Goal: Information Seeking & Learning: Learn about a topic

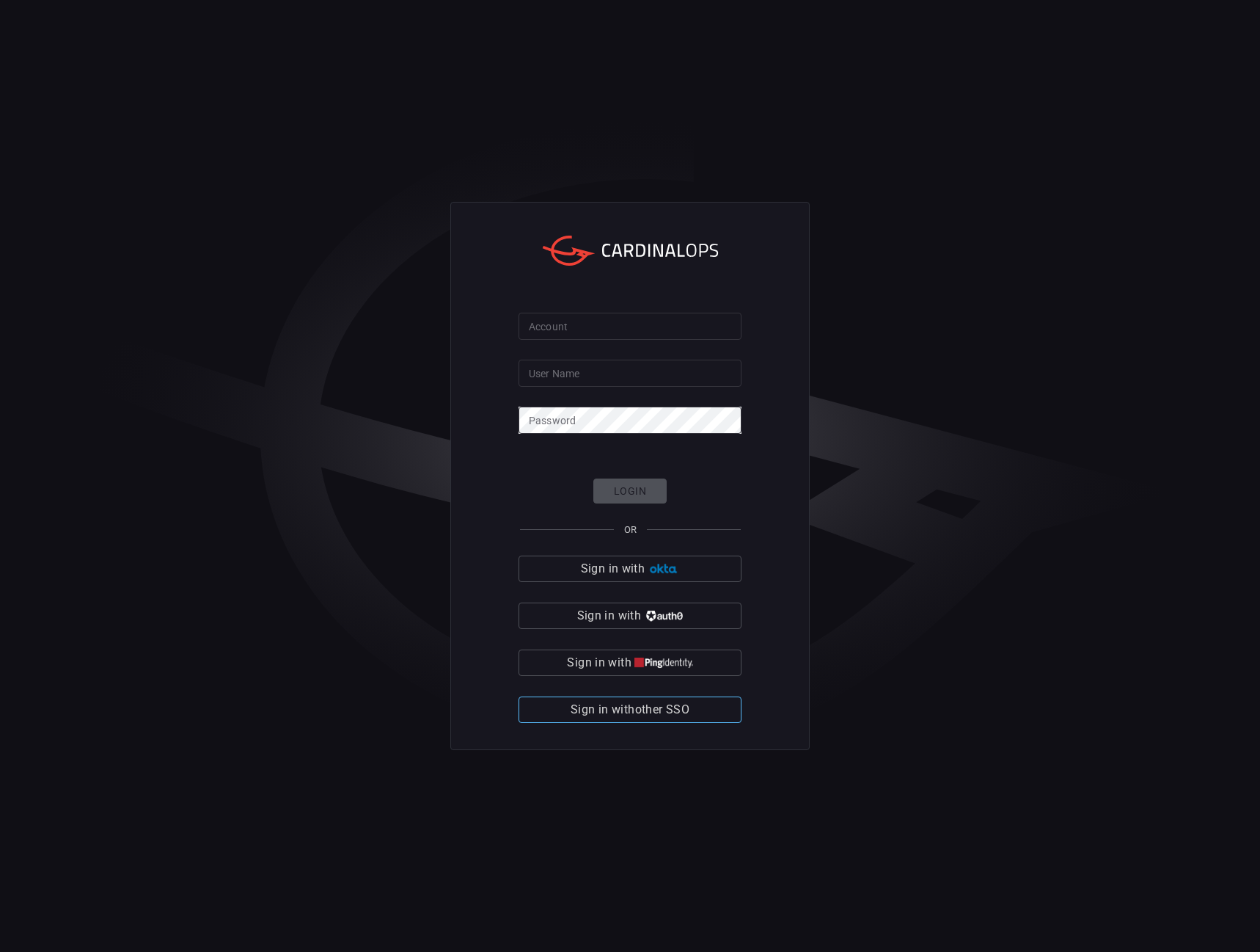
click at [651, 708] on span "Sign in with other SSO" at bounding box center [630, 710] width 118 height 21
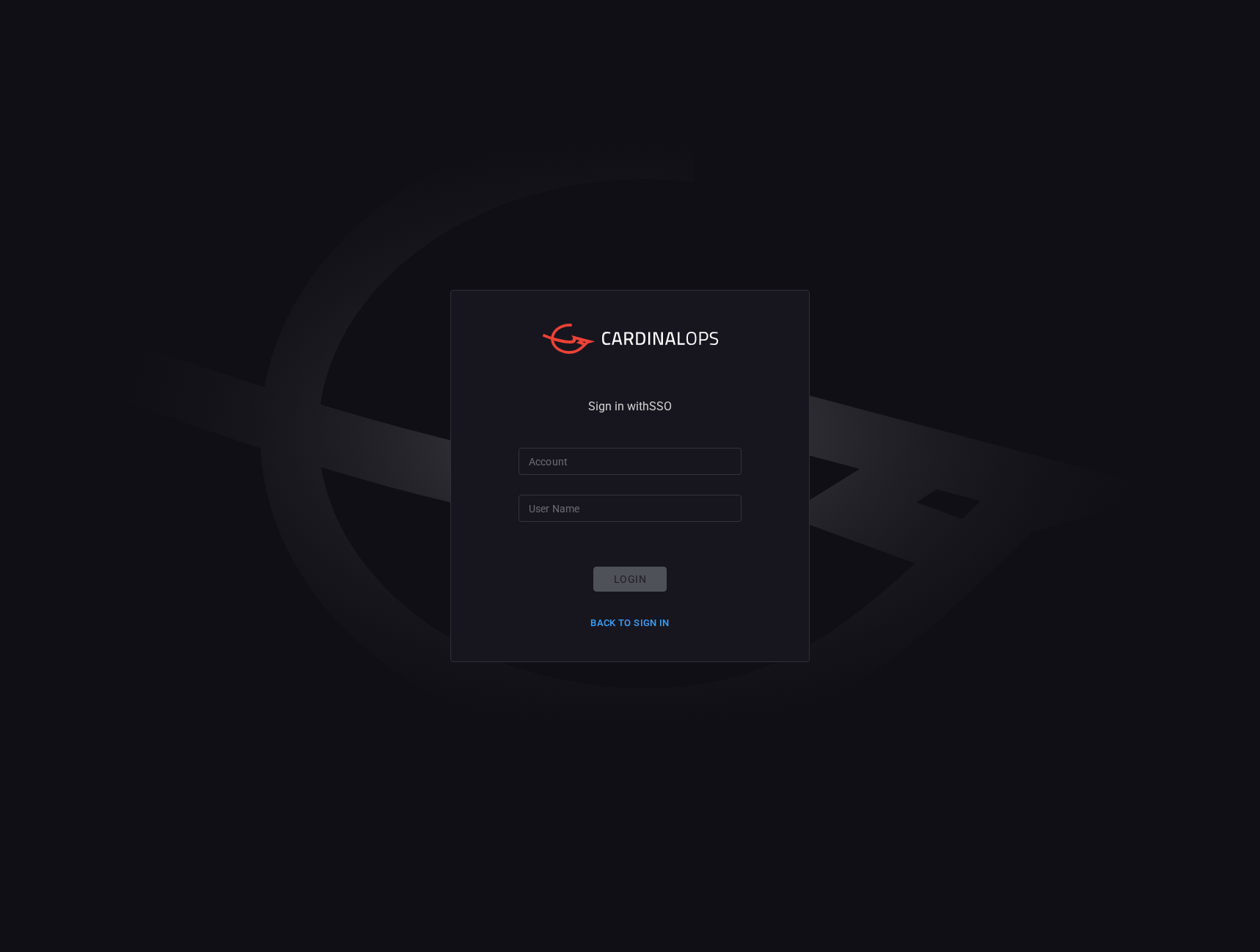
click at [603, 464] on input "Account" at bounding box center [630, 460] width 223 height 27
type input "Nokia"
click at [584, 503] on input "User Name" at bounding box center [630, 507] width 223 height 27
type input "joao.[PERSON_NAME]"
click at [617, 578] on button "Login" at bounding box center [630, 579] width 73 height 25
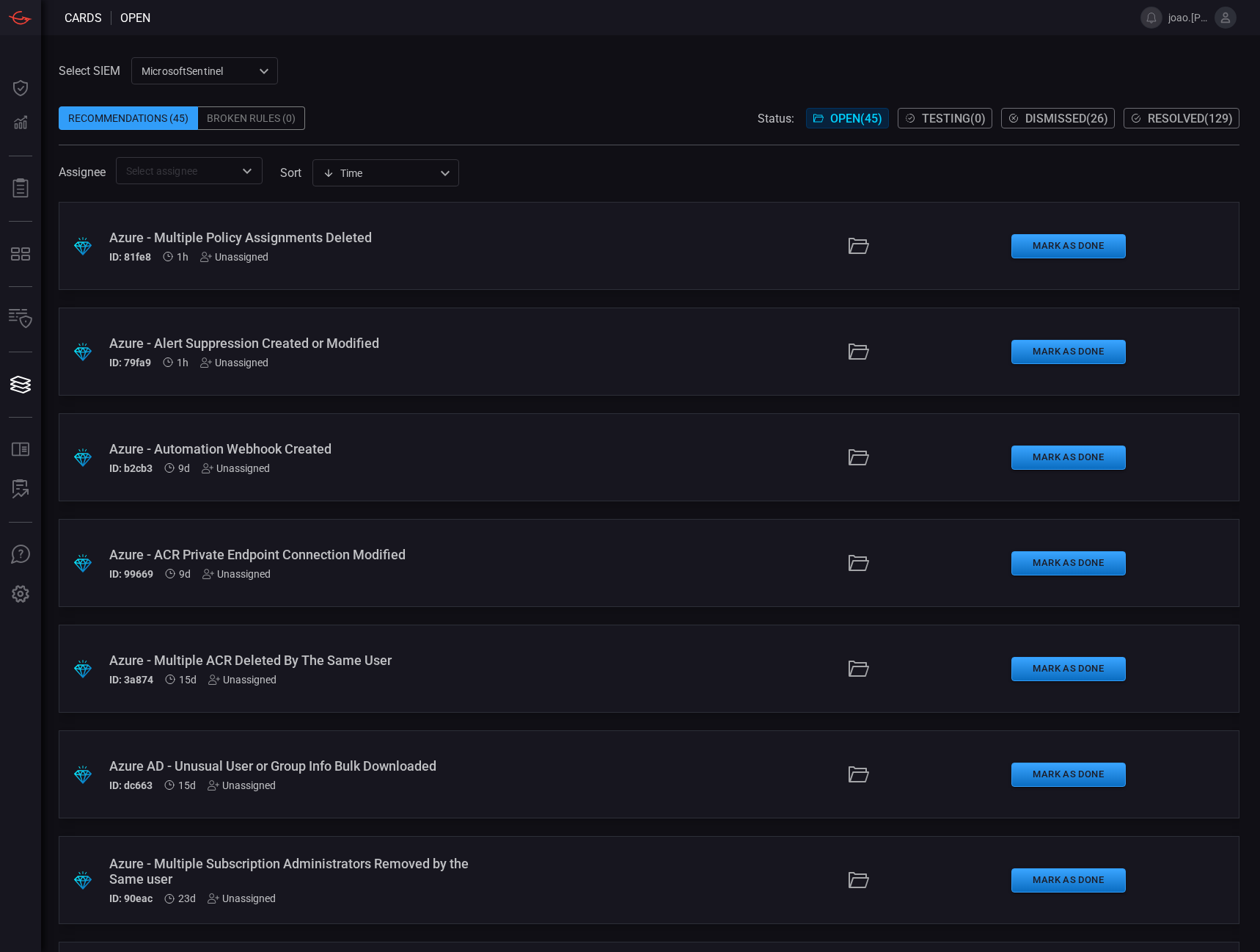
click at [142, 259] on h5 "ID: 81fe8" at bounding box center [130, 257] width 42 height 11
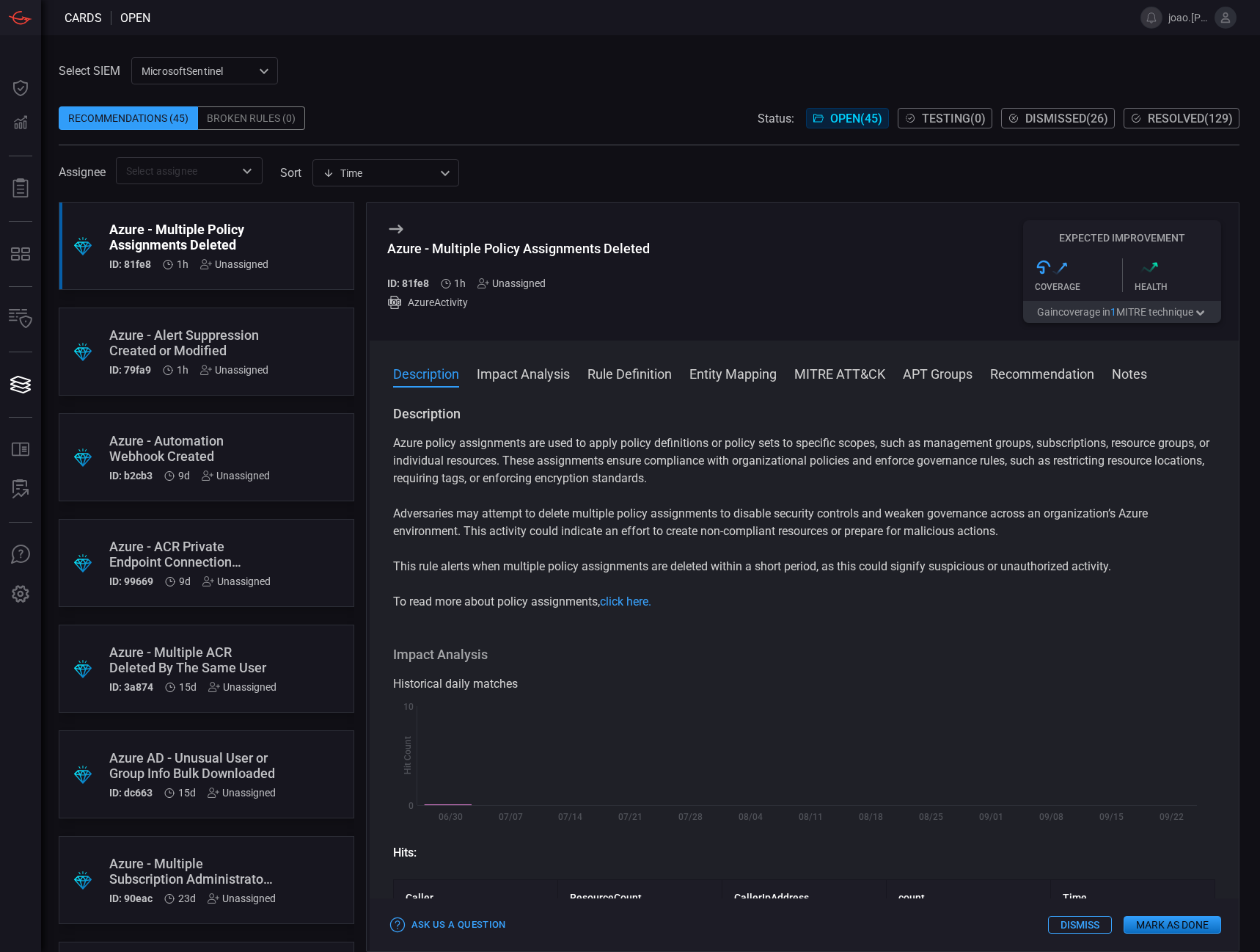
click at [138, 347] on div "Azure - Alert Suppression Created or Modified" at bounding box center [188, 342] width 159 height 31
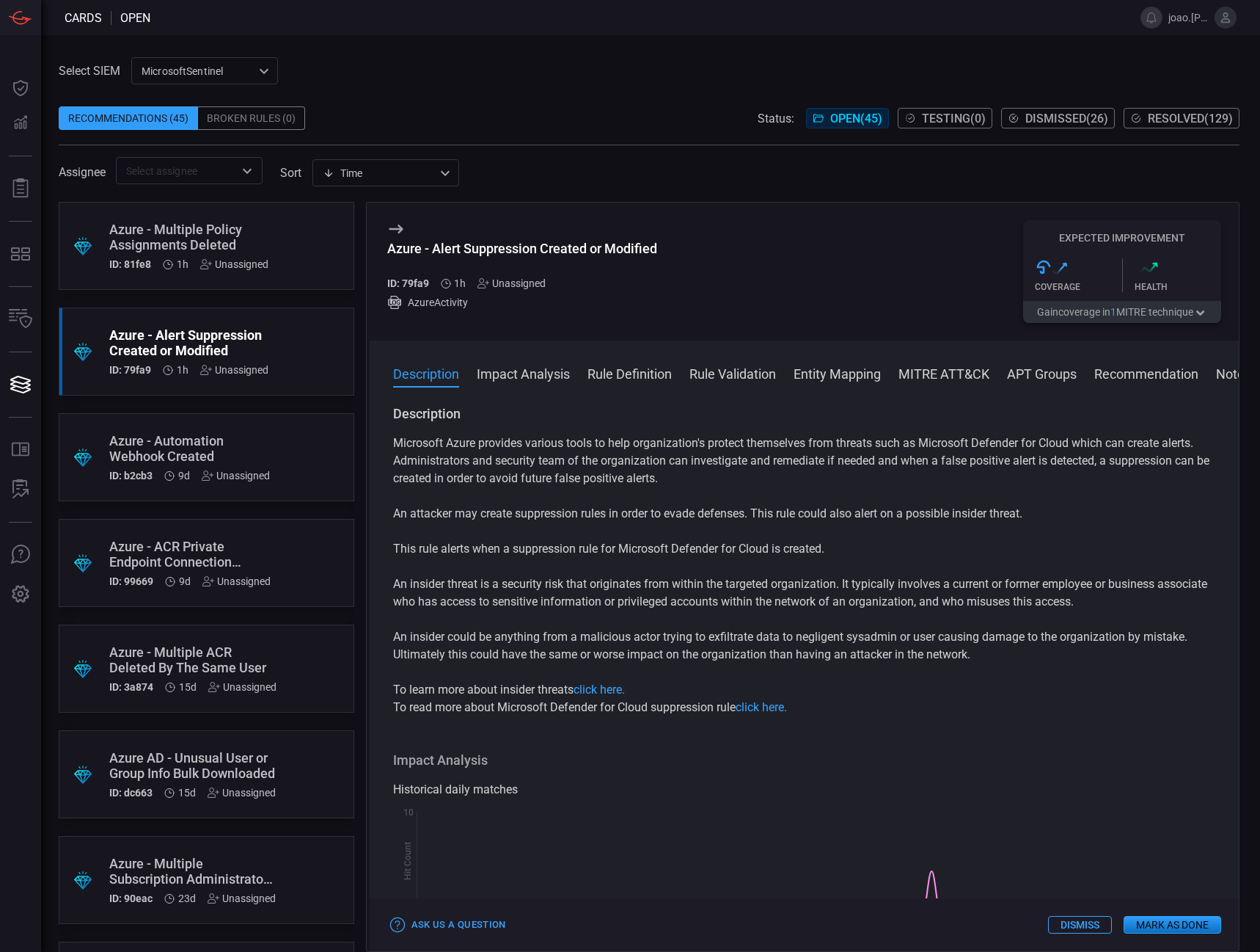
click at [421, 283] on h5 "ID: 79fa9" at bounding box center [408, 283] width 42 height 11
copy h5 "79fa9"
drag, startPoint x: 643, startPoint y: 243, endPoint x: 376, endPoint y: 244, distance: 267.0
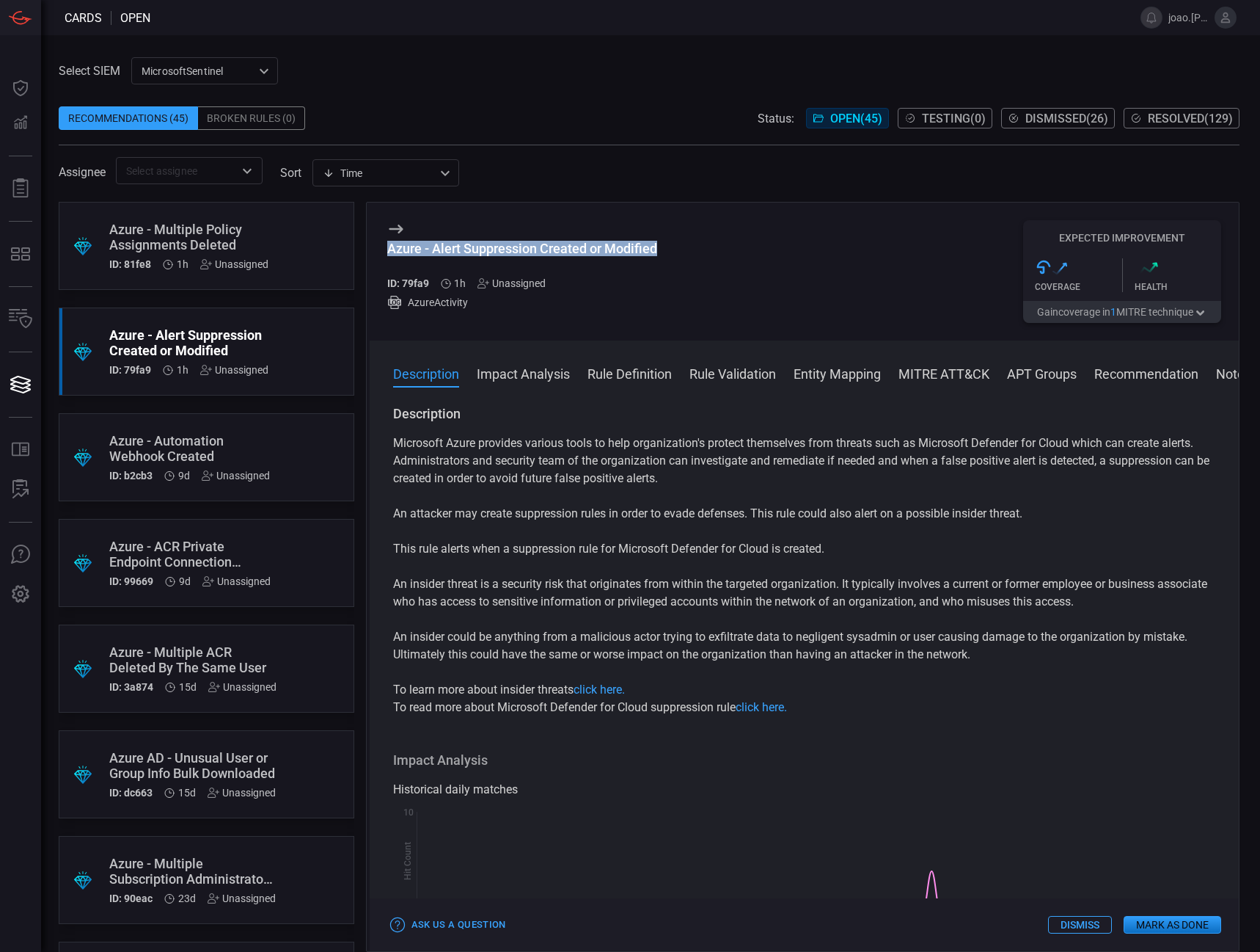
click at [376, 244] on div "Azure - Alert Suppression Created or Modified ID: 79fa9 1h Unassigned AzureActi…" at bounding box center [805, 272] width 870 height 138
copy div "Azure - Alert Suppression Created or Modified"
click at [635, 376] on button "Rule Definition" at bounding box center [630, 372] width 85 height 18
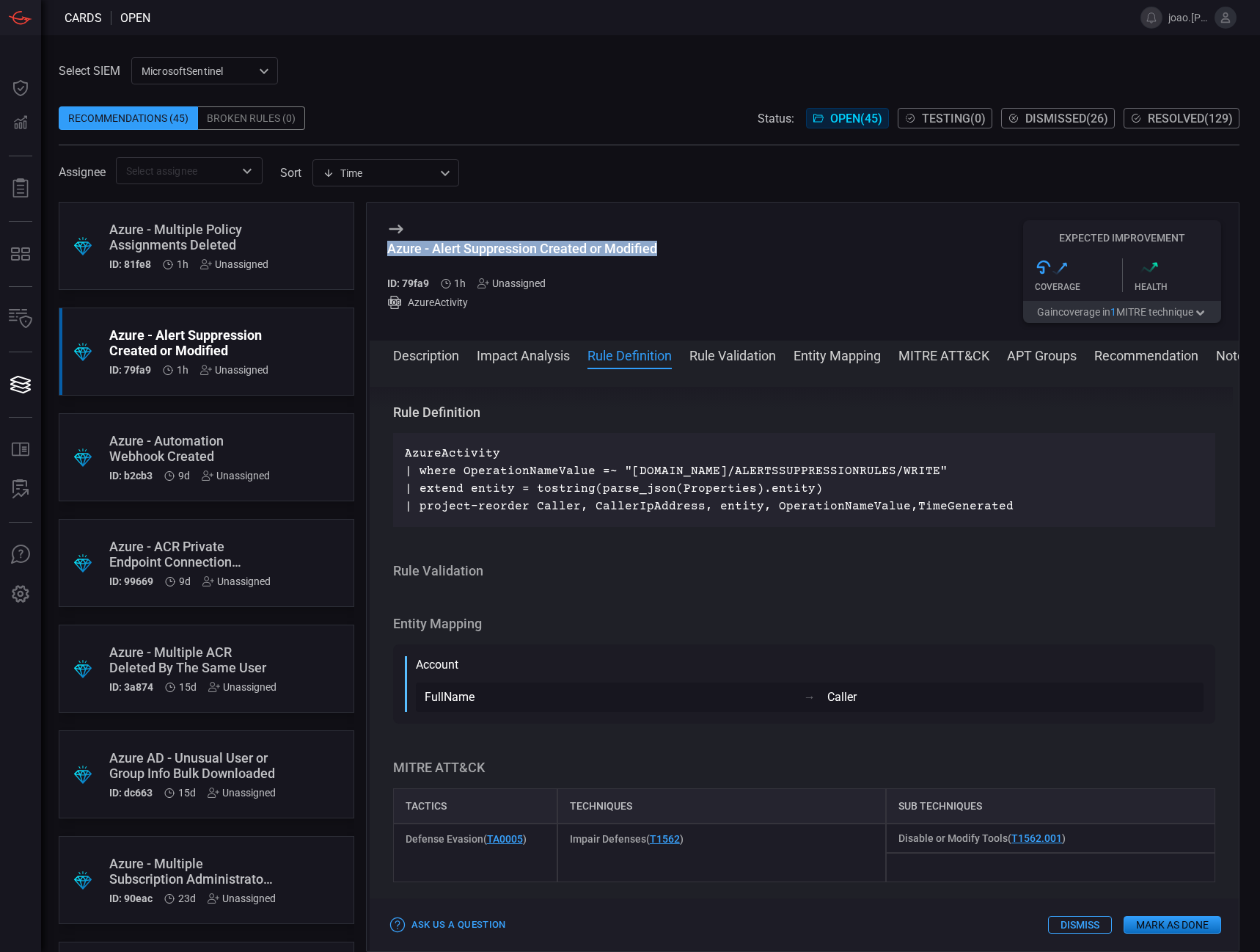
scroll to position [1109, 0]
click at [254, 245] on div "Azure - Multiple Policy Assignments Deleted" at bounding box center [188, 237] width 159 height 31
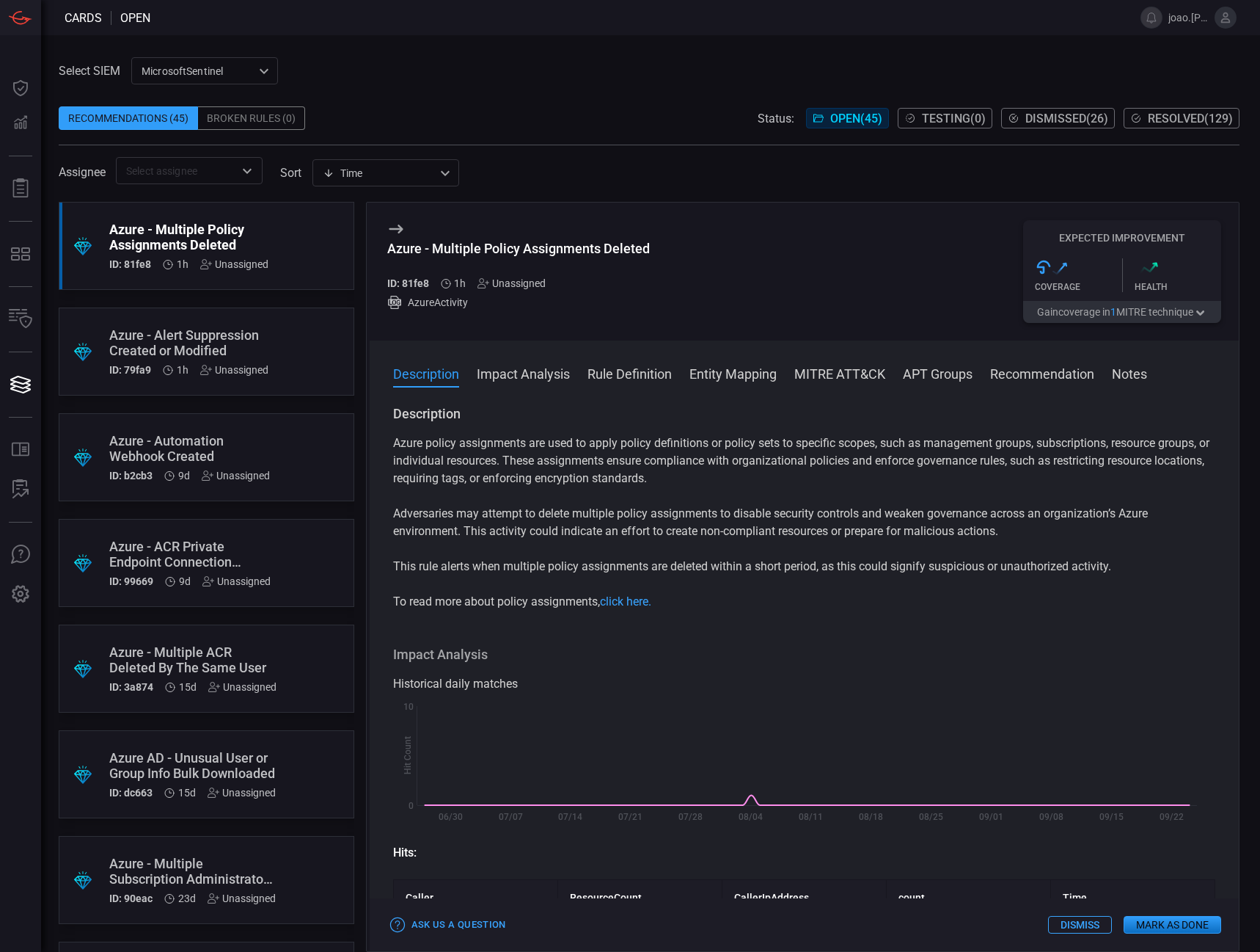
click at [420, 284] on h5 "ID: 81fe8" at bounding box center [408, 283] width 42 height 11
copy h5 "81fe8"
drag, startPoint x: 665, startPoint y: 246, endPoint x: 381, endPoint y: 247, distance: 284.0
click at [381, 247] on div "Azure - Multiple Policy Assignments Deleted ID: 81fe8 1h Unassigned AzureActivi…" at bounding box center [805, 272] width 870 height 138
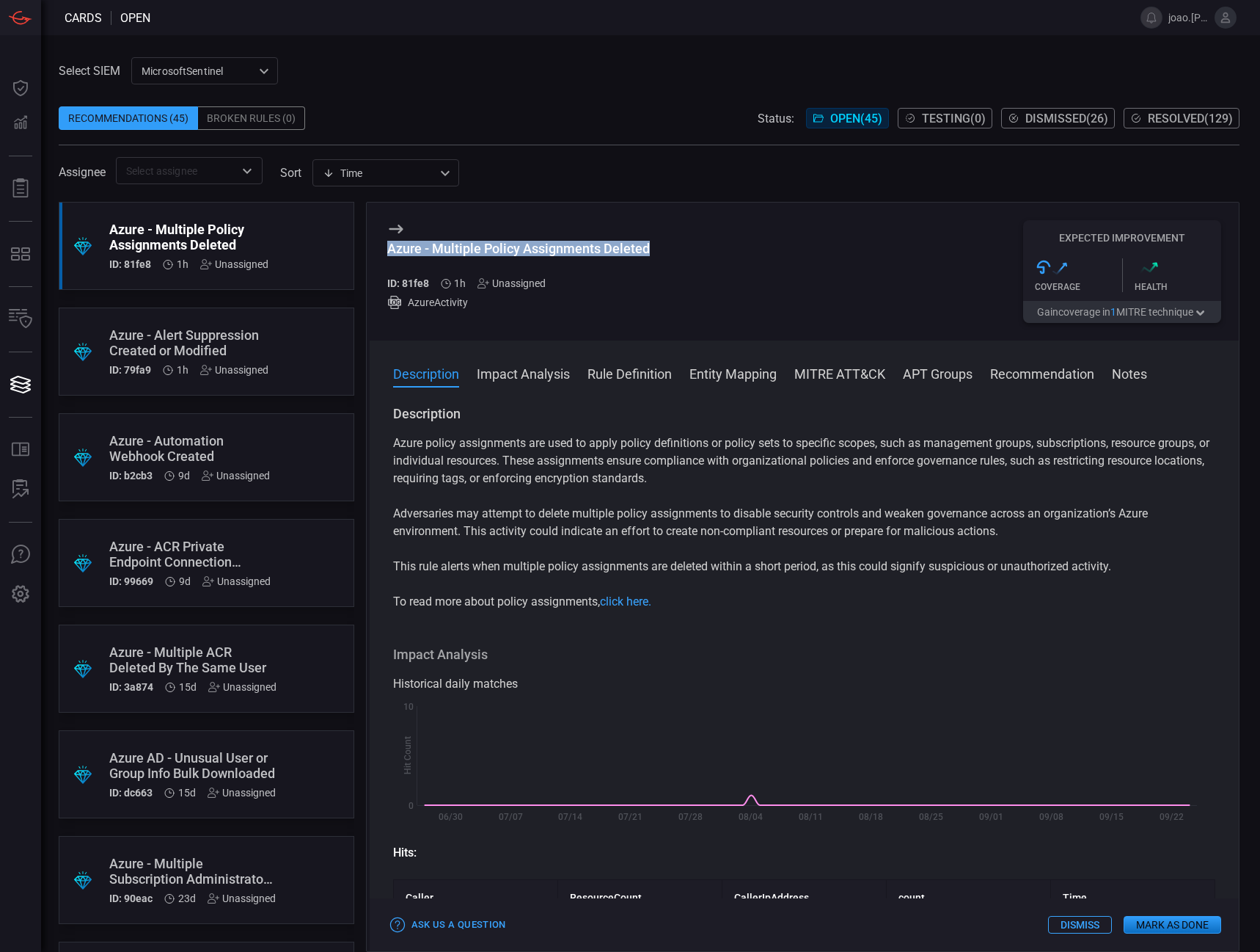
copy div "Azure - Multiple Policy Assignments Deleted"
click at [640, 378] on button "Rule Definition" at bounding box center [630, 372] width 85 height 18
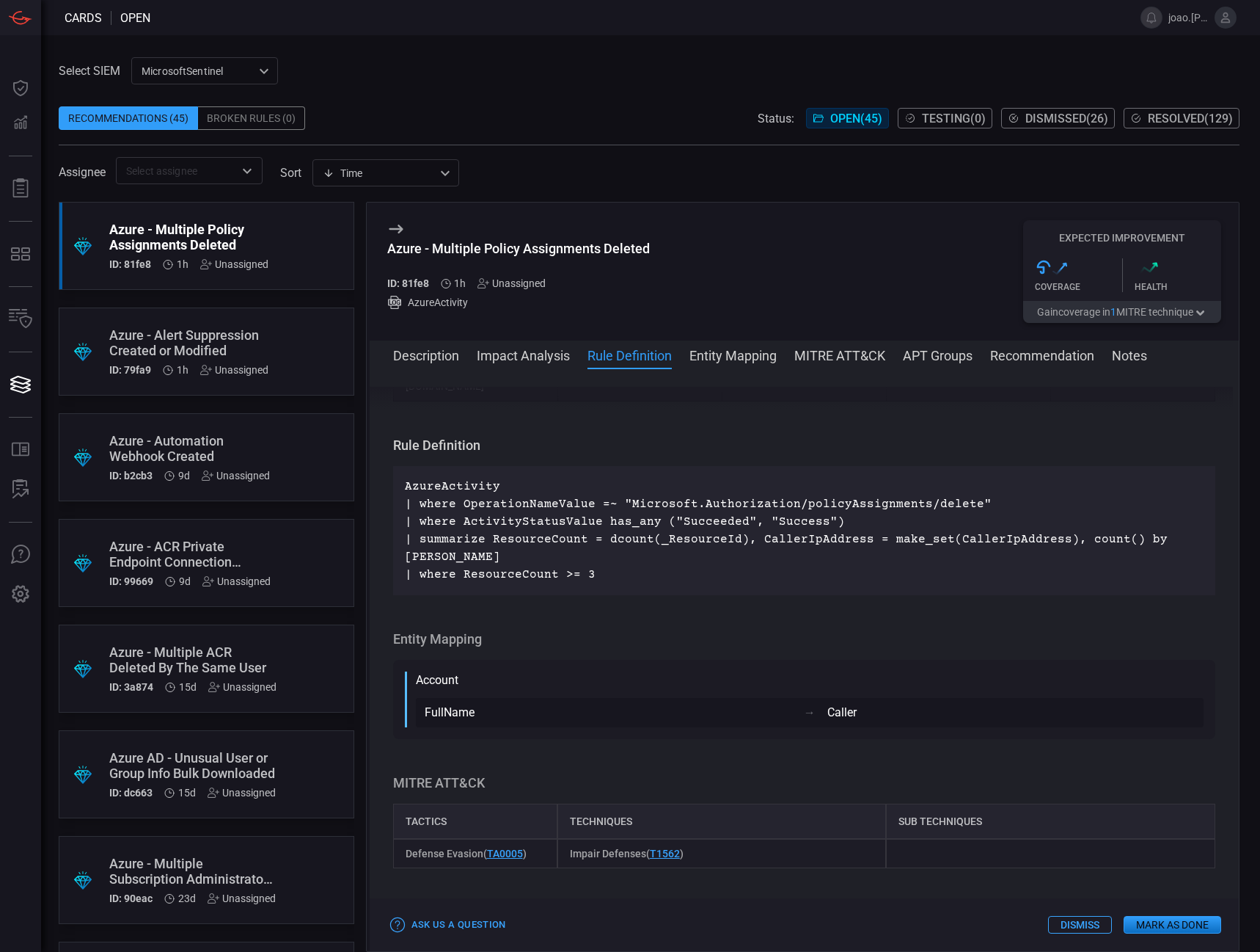
scroll to position [2753, 0]
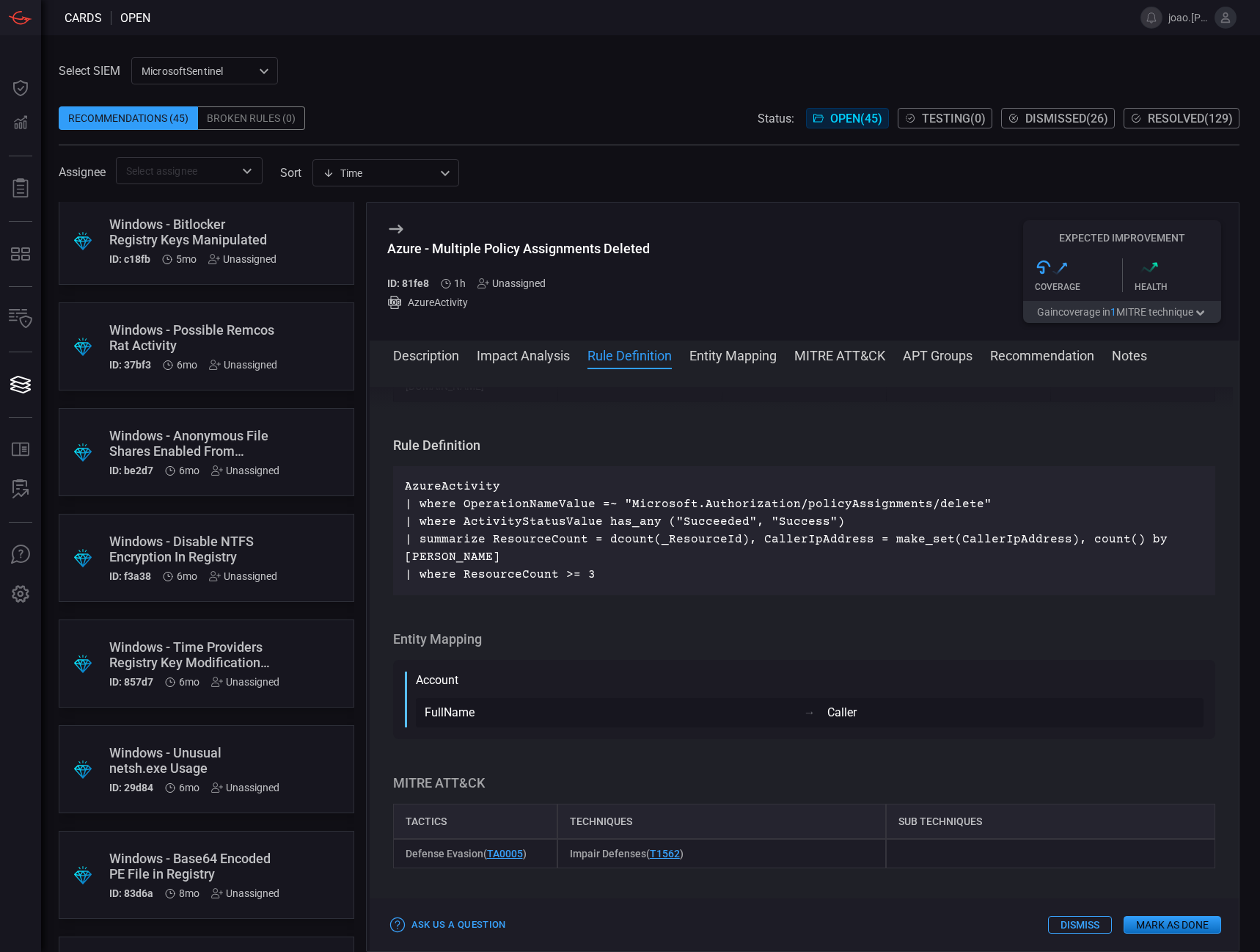
click at [247, 537] on div "Windows - Disable NTFS Encryption In Registry" at bounding box center [193, 549] width 168 height 31
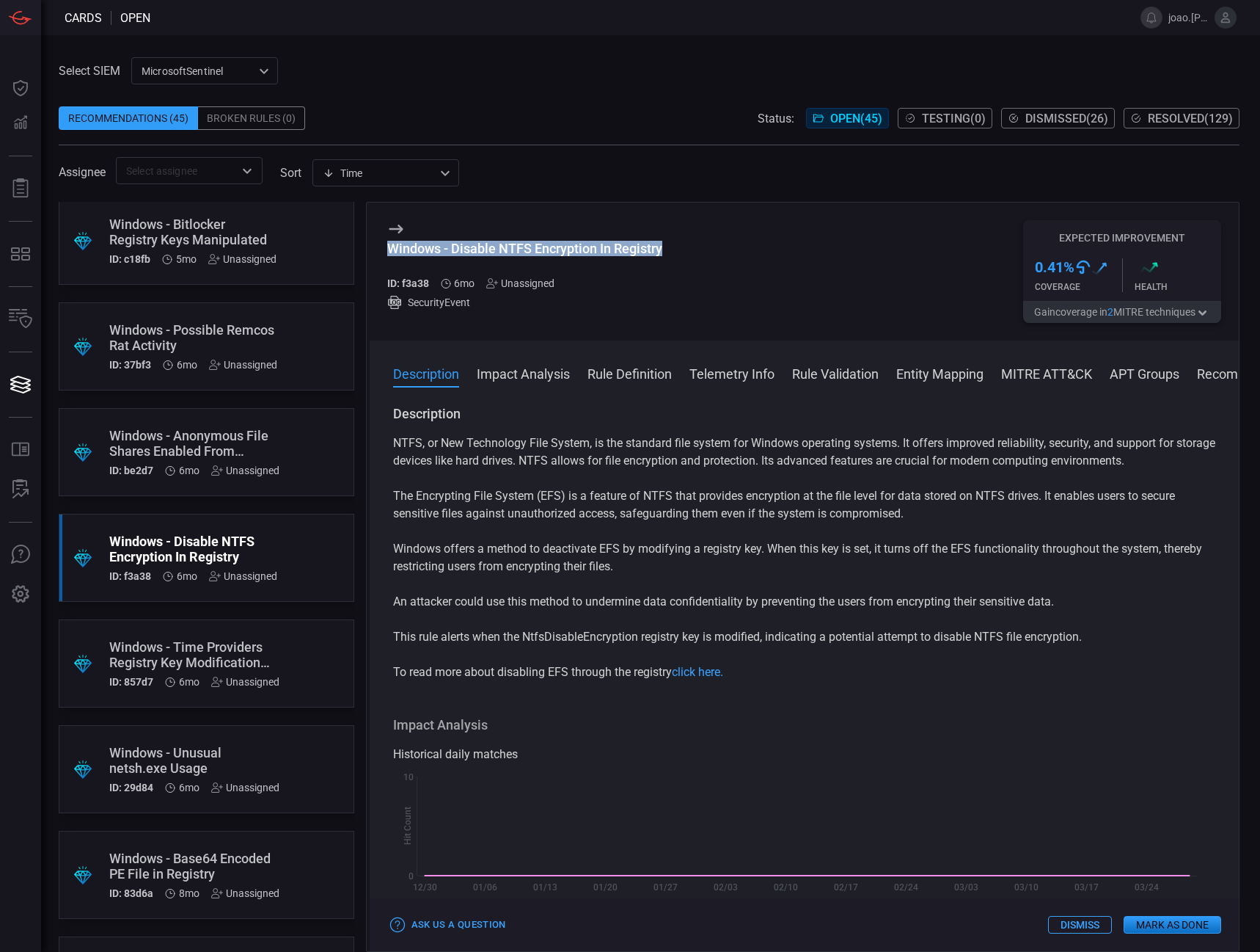
drag, startPoint x: 679, startPoint y: 249, endPoint x: 383, endPoint y: 252, distance: 296.0
click at [383, 252] on div "Windows - Disable NTFS Encryption In Registry ID: f3a38 6mo Unassigned Security…" at bounding box center [805, 272] width 870 height 138
copy div "Windows - Disable NTFS Encryption In Registry"
drag, startPoint x: 762, startPoint y: 298, endPoint x: 735, endPoint y: 283, distance: 30.9
click at [735, 283] on div "Windows - Disable NTFS Encryption In Registry ID: f3a38 6mo Unassigned Security…" at bounding box center [805, 272] width 870 height 138
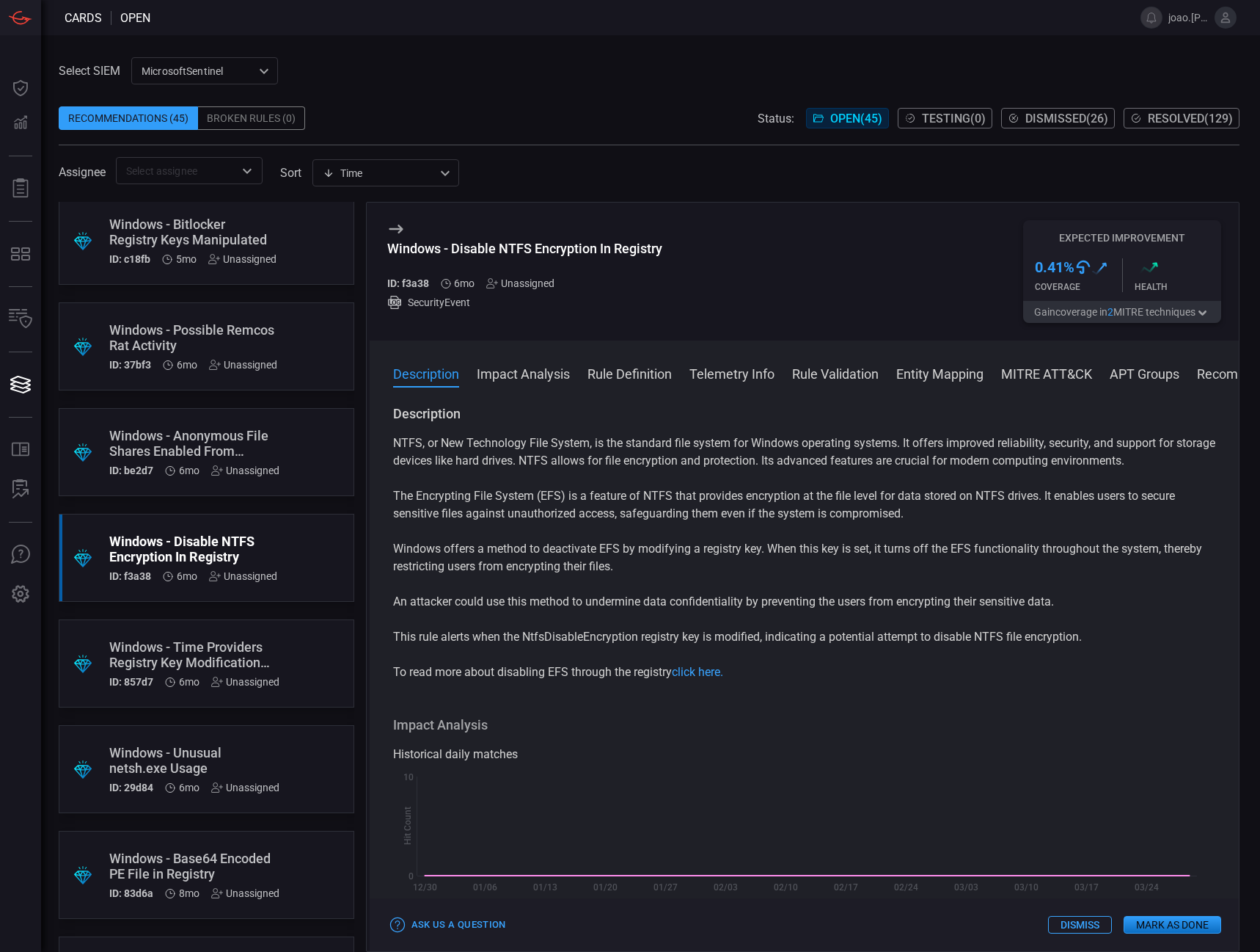
click at [255, 233] on div "Windows - Bitlocker Registry Keys Manipulated" at bounding box center [193, 231] width 167 height 31
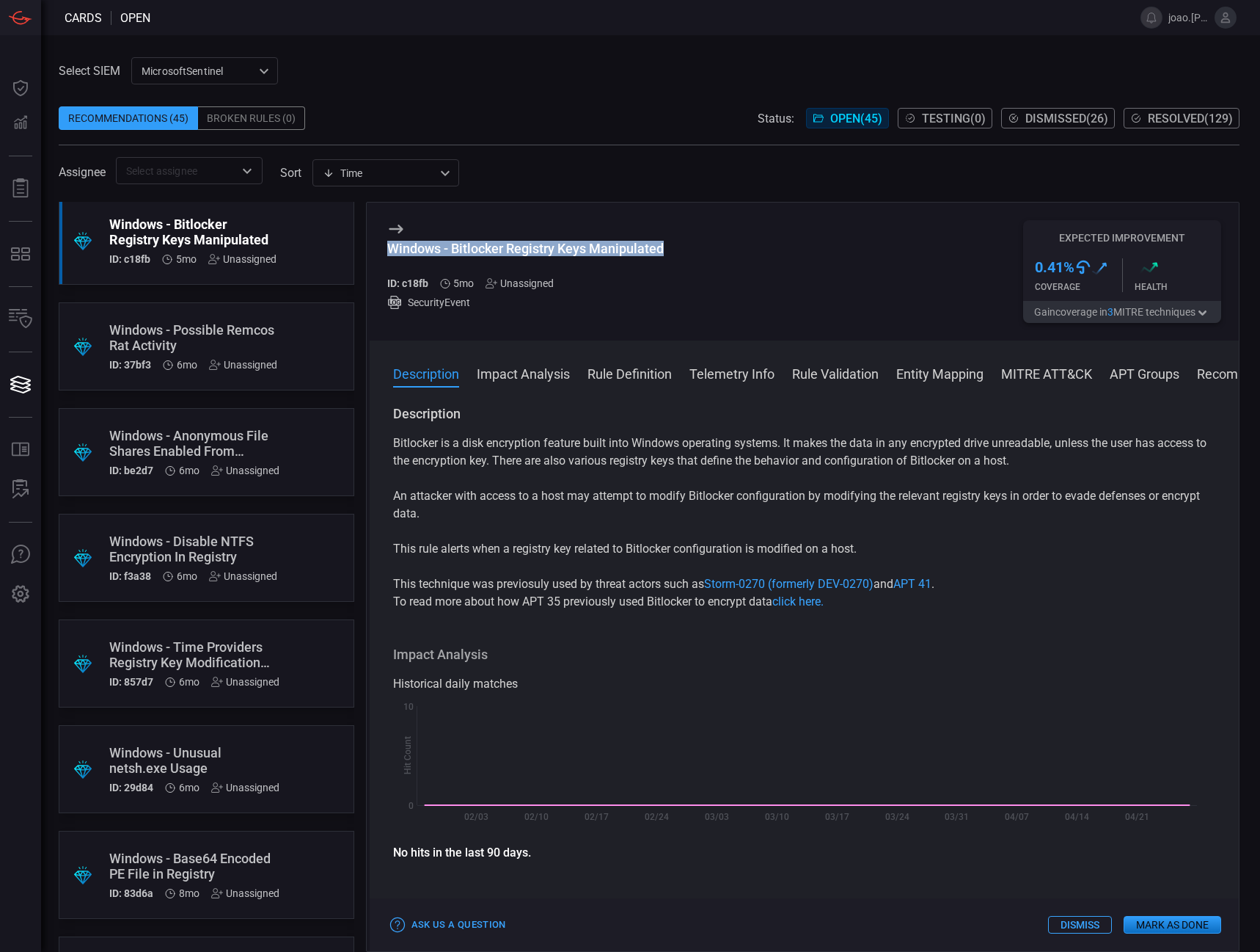
drag, startPoint x: 671, startPoint y: 246, endPoint x: 375, endPoint y: 248, distance: 296.0
click at [375, 248] on div "Windows - Bitlocker Registry Keys Manipulated ID: c18fb 5mo Unassigned Security…" at bounding box center [805, 272] width 870 height 138
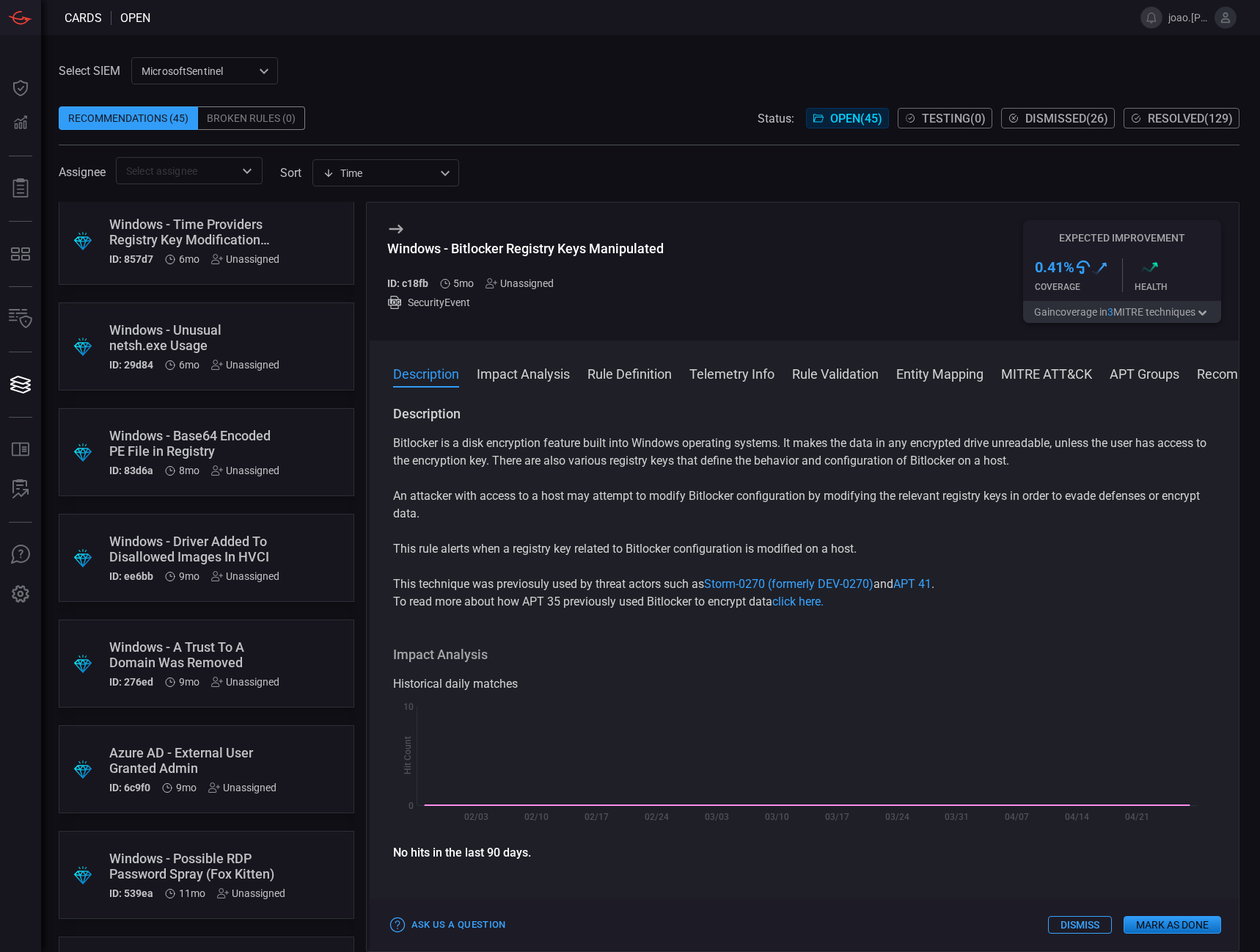
click at [216, 549] on div "Windows - Driver Added To Disallowed Images In HVCI" at bounding box center [194, 549] width 170 height 31
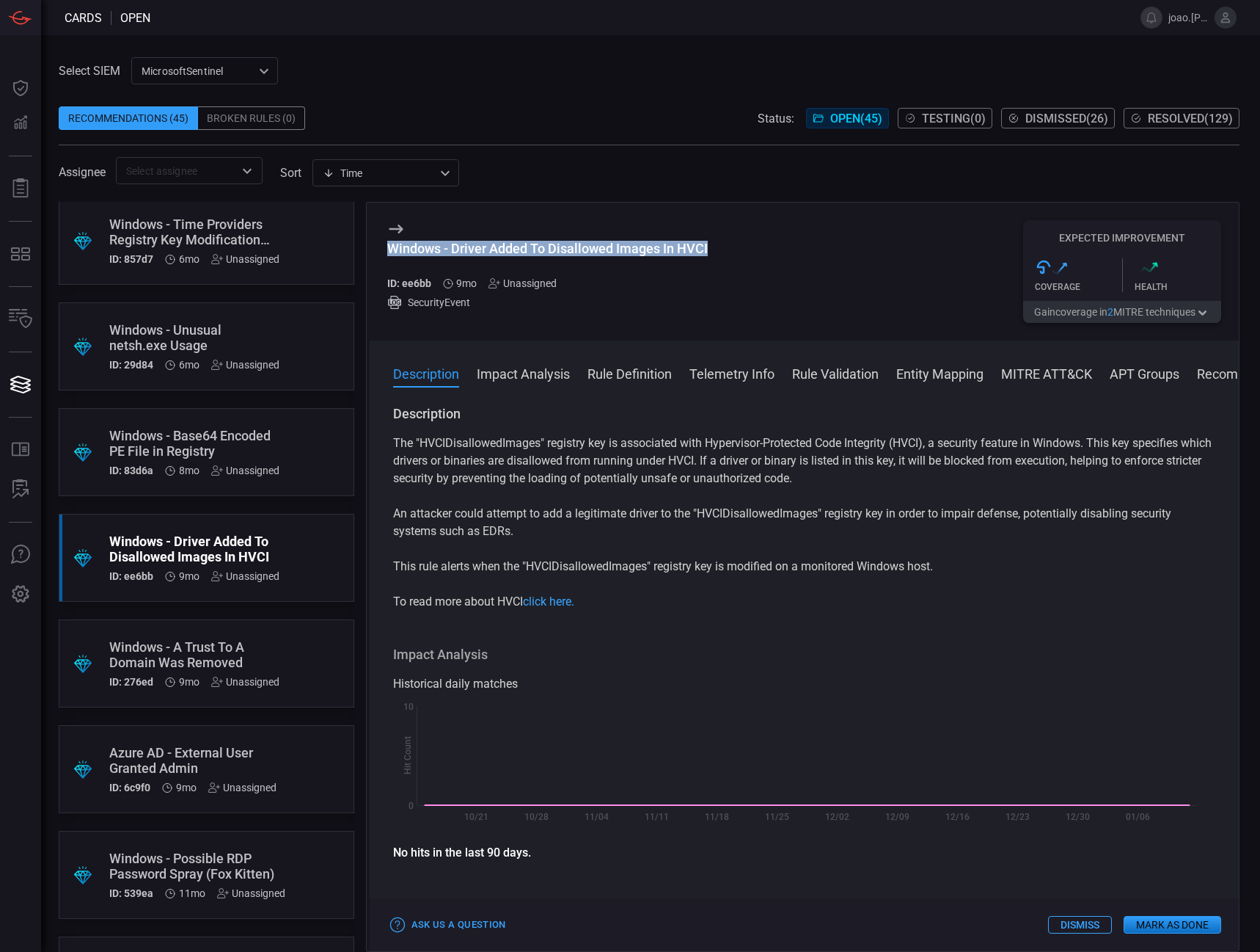
drag, startPoint x: 729, startPoint y: 252, endPoint x: 377, endPoint y: 250, distance: 352.0
click at [373, 250] on div "Windows - Driver Added To Disallowed Images In HVCI ID: ee6bb 9mo Unassigned Se…" at bounding box center [805, 272] width 870 height 138
copy div "Windows - Driver Added To Disallowed Images In HVCI"
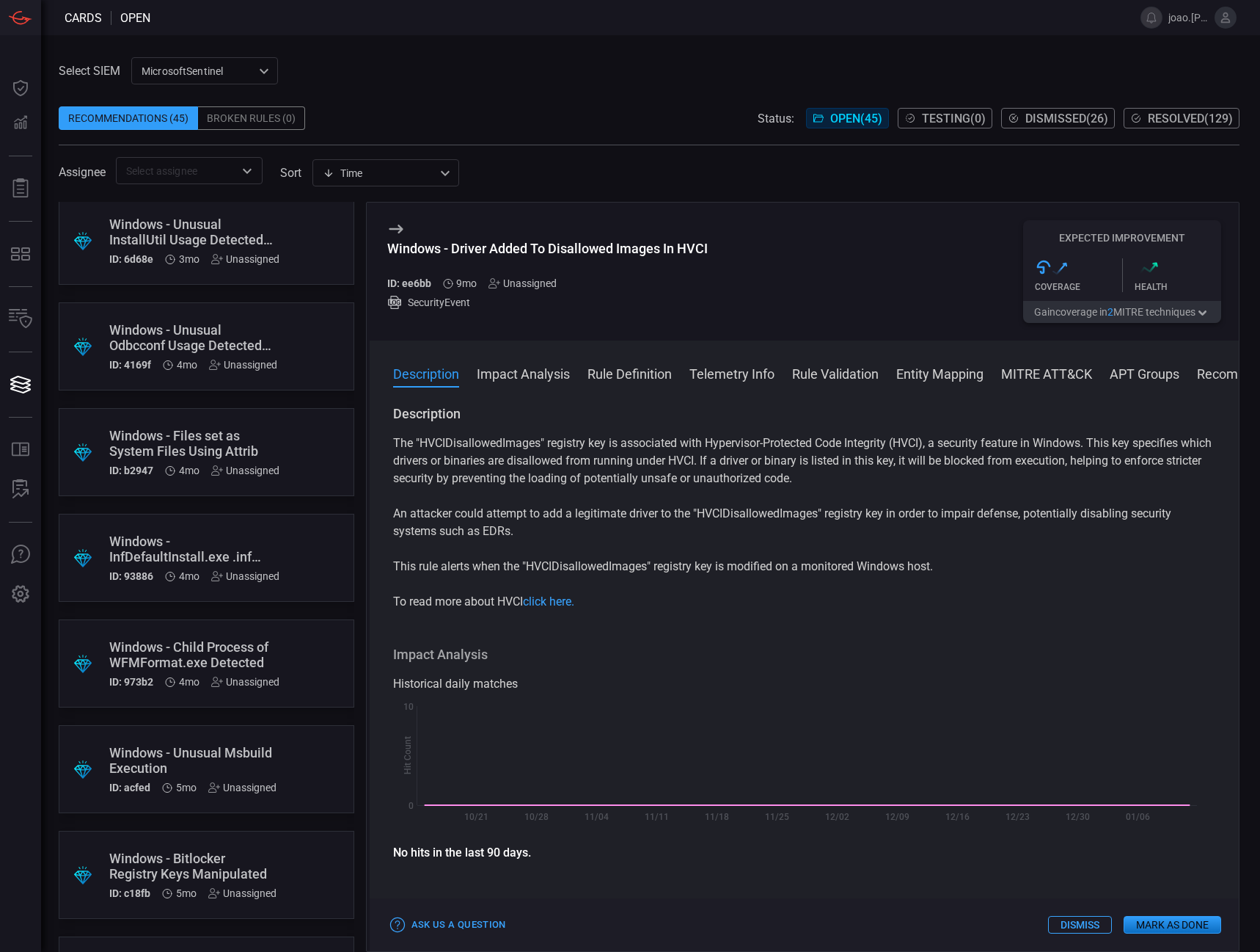
click at [250, 539] on div "Windows - InfDefaultInstall.exe .inf Execution" at bounding box center [194, 549] width 170 height 31
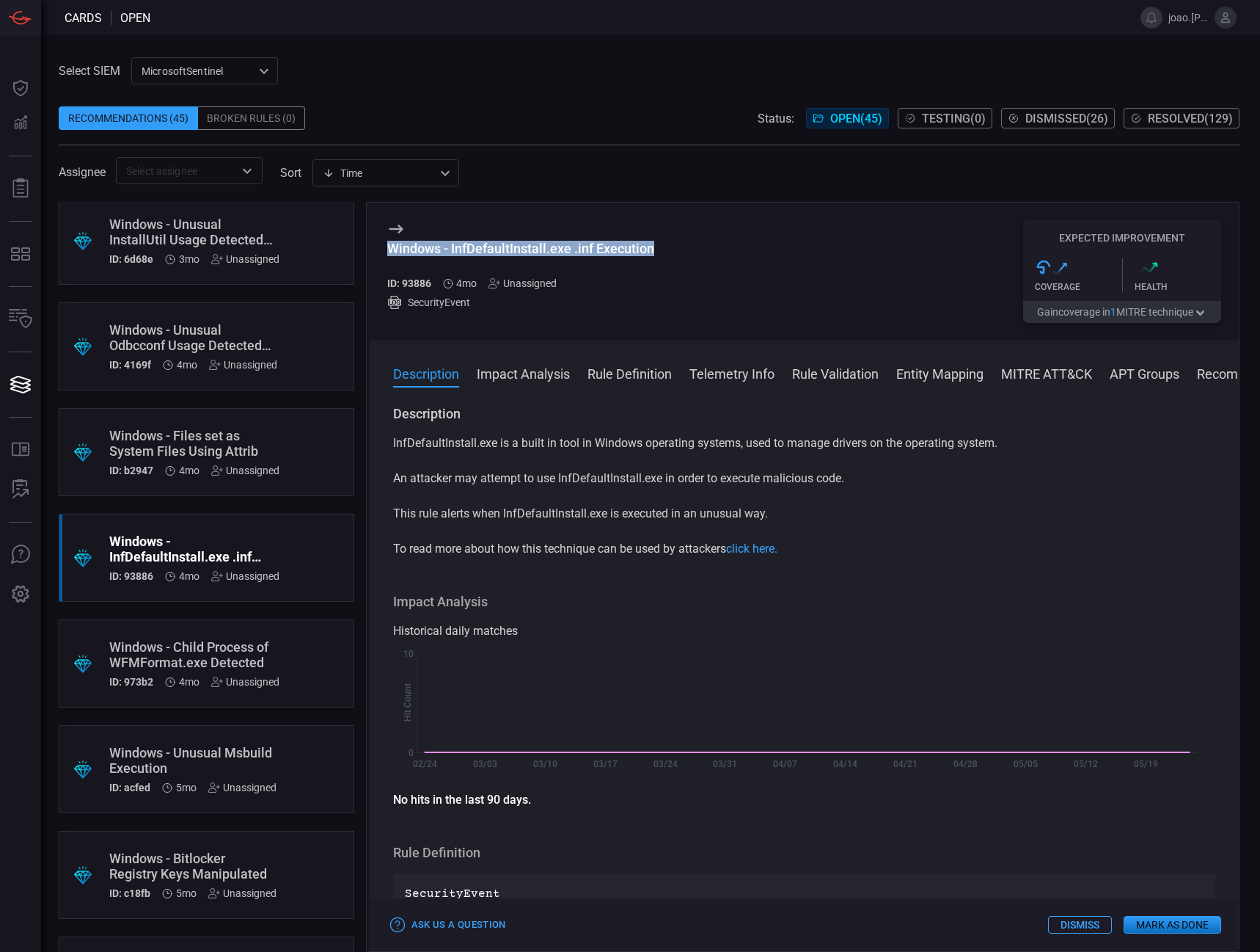
drag, startPoint x: 669, startPoint y: 251, endPoint x: 386, endPoint y: 248, distance: 283.0
click at [386, 248] on div "Windows - InfDefaultInstall.exe .inf Execution ID: 93886 4mo Unassigned Securit…" at bounding box center [805, 272] width 870 height 138
copy div "Windows - InfDefaultInstall.exe .inf Execution"
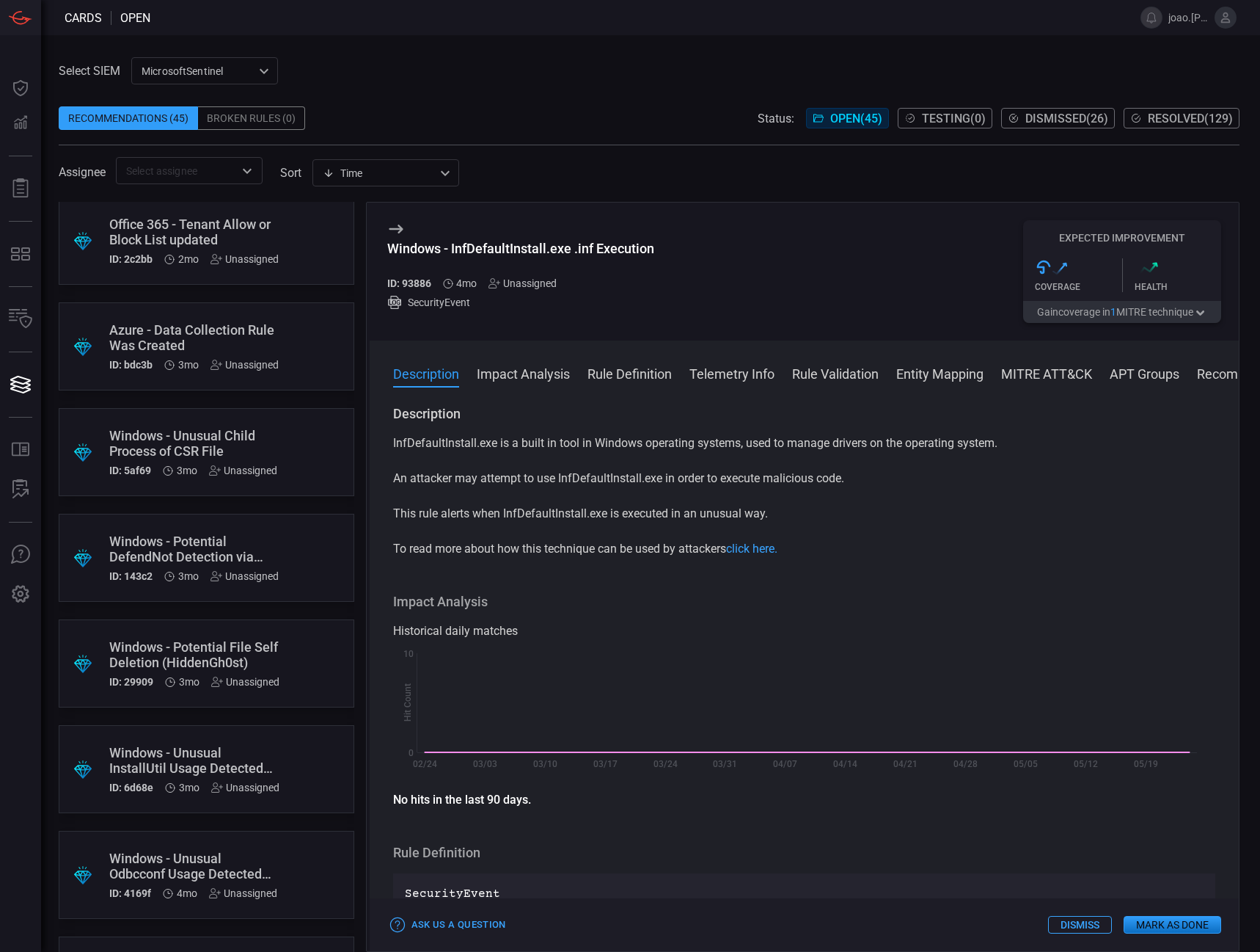
click at [165, 547] on div "Windows - Potential DefendNot Detection via Registry" at bounding box center [194, 549] width 169 height 31
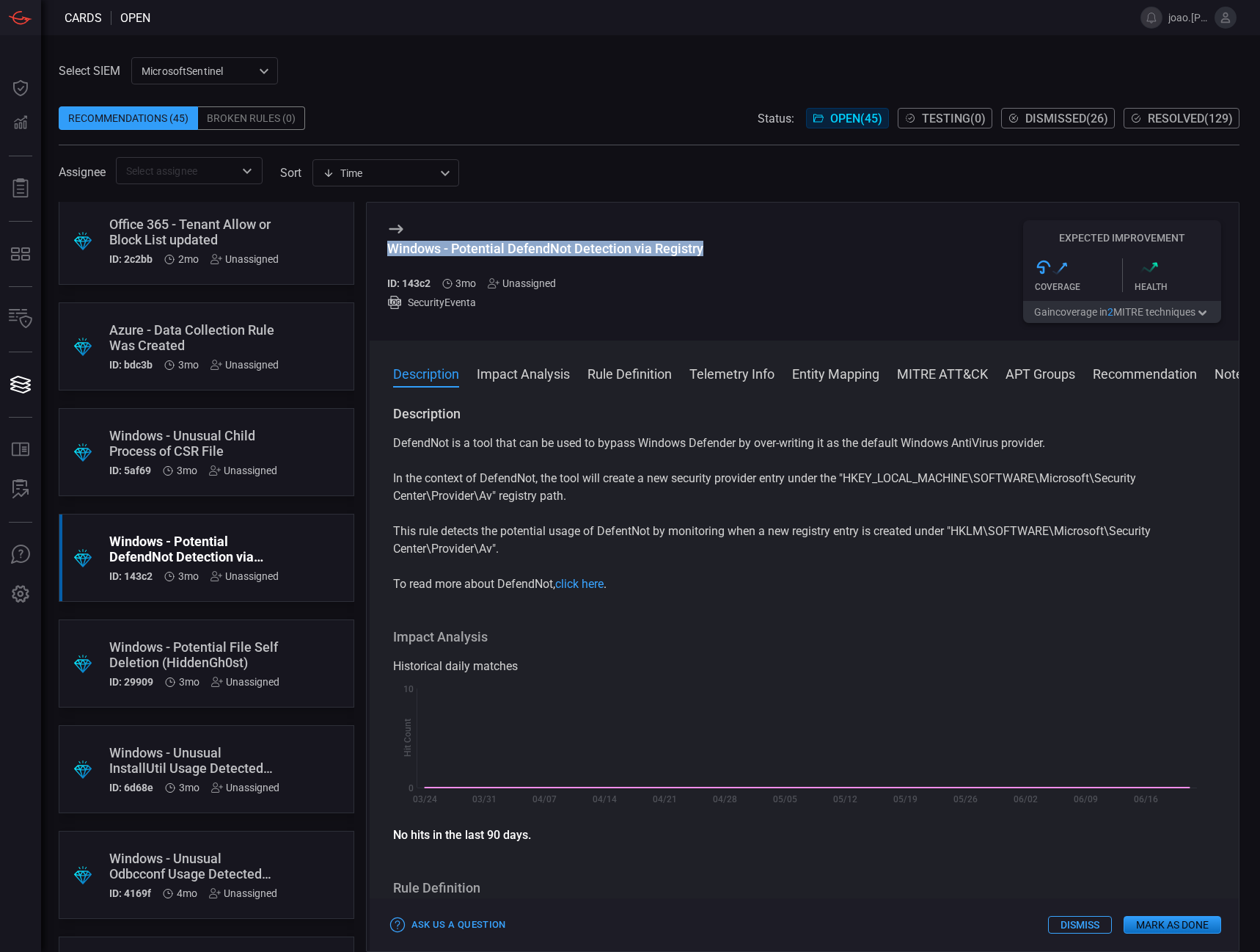
drag, startPoint x: 712, startPoint y: 246, endPoint x: 367, endPoint y: 249, distance: 345.0
click at [366, 247] on div "Windows - Potential DefendNot Detection via Registry ID: 143c2 3mo Unassigned S…" at bounding box center [803, 577] width 875 height 750
copy div "Windows - Potential DefendNot Detection via Registry"
